Goal: Information Seeking & Learning: Learn about a topic

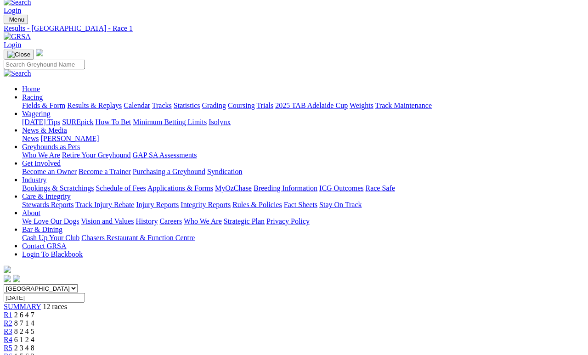
scroll to position [15, 0]
click at [273, 102] on link "Trials" at bounding box center [264, 106] width 17 height 8
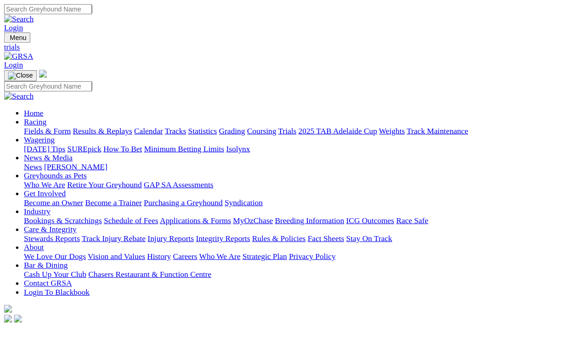
scroll to position [4, 0]
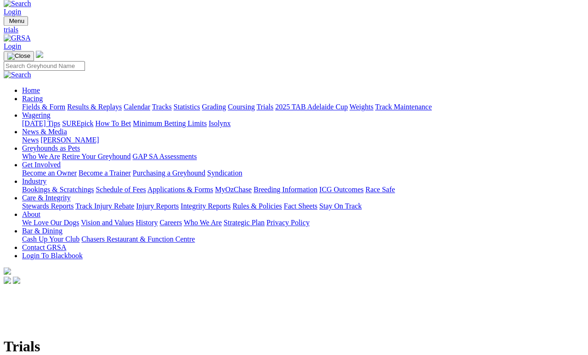
scroll to position [14, 0]
click at [32, 103] on link "Fields & Form" at bounding box center [43, 107] width 43 height 8
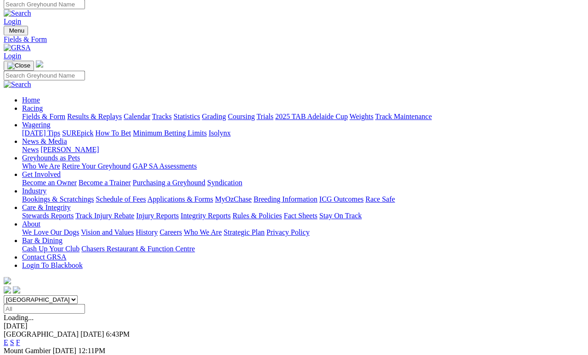
scroll to position [4, 0]
click at [20, 339] on link "F" at bounding box center [18, 343] width 4 height 8
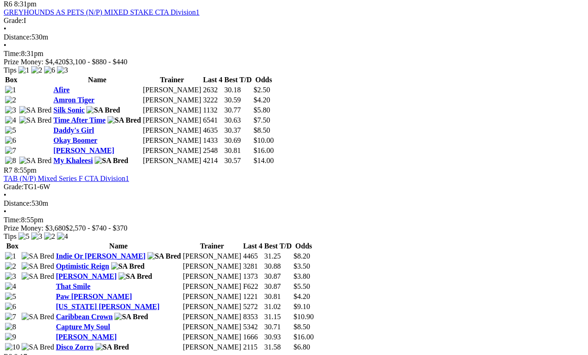
scroll to position [1248, 0]
